Goal: Task Accomplishment & Management: Use online tool/utility

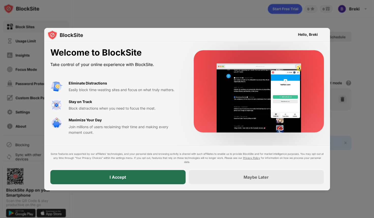
click at [158, 176] on div "I Accept" at bounding box center [117, 177] width 135 height 14
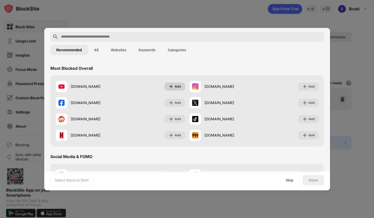
scroll to position [21, 0]
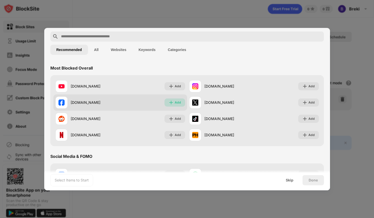
click at [173, 100] on img at bounding box center [171, 102] width 5 height 5
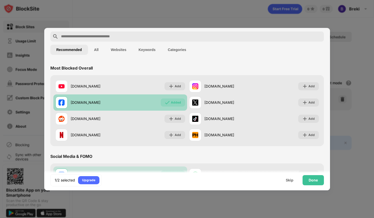
click at [176, 102] on div "Added" at bounding box center [176, 102] width 10 height 5
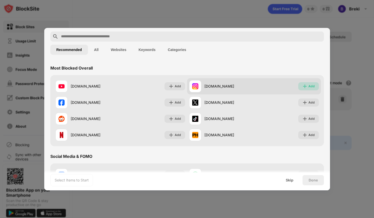
click at [309, 86] on div "Add" at bounding box center [311, 86] width 6 height 5
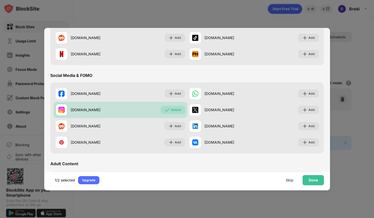
scroll to position [106, 0]
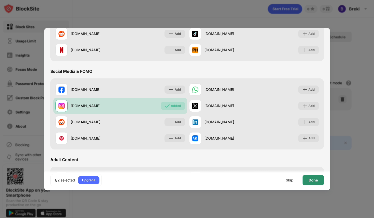
click at [318, 179] on div "Done" at bounding box center [313, 180] width 21 height 10
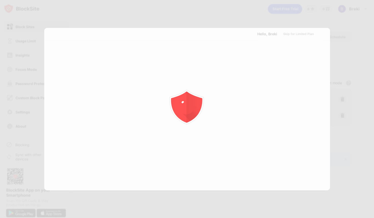
scroll to position [0, 0]
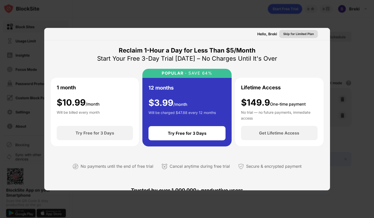
click at [304, 33] on div "Skip for Limited Plan" at bounding box center [298, 34] width 31 height 5
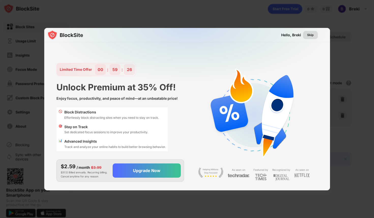
click at [309, 33] on div "Skip" at bounding box center [310, 35] width 7 height 5
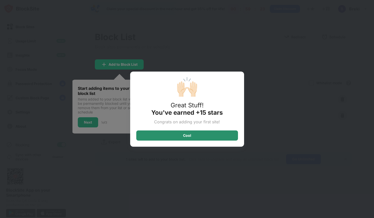
click at [201, 136] on div "Cool" at bounding box center [187, 136] width 102 height 10
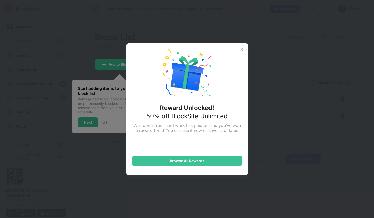
click at [241, 44] on div "Reward Unlocked! 50% off BlockSite Unlimited Well done! Your hard work has paid…" at bounding box center [187, 109] width 122 height 132
click at [242, 47] on img at bounding box center [242, 50] width 6 height 6
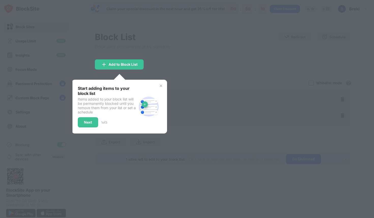
click at [161, 84] on img at bounding box center [161, 86] width 4 height 4
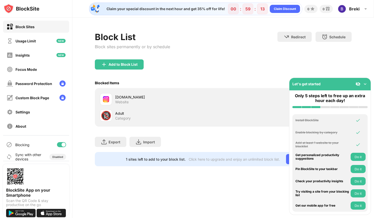
click at [130, 112] on div "Adult" at bounding box center [169, 113] width 108 height 5
click at [365, 83] on img at bounding box center [365, 84] width 5 height 5
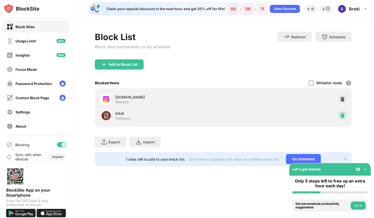
click at [343, 114] on img at bounding box center [342, 115] width 5 height 5
